Goal: Task Accomplishment & Management: Use online tool/utility

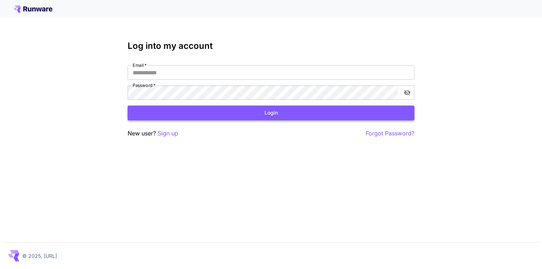
type input "**********"
click at [280, 117] on button "Login" at bounding box center [271, 112] width 287 height 15
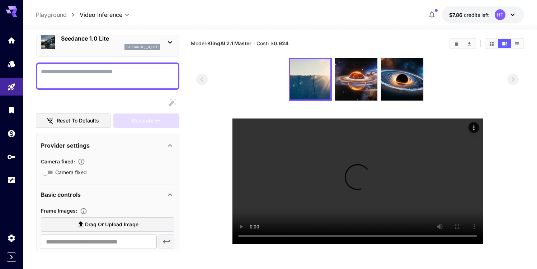
scroll to position [32, 0]
